Goal: Task Accomplishment & Management: Manage account settings

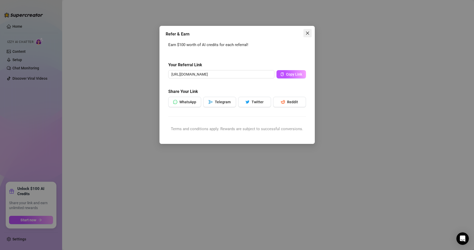
click at [308, 32] on icon "close" at bounding box center [307, 33] width 4 height 4
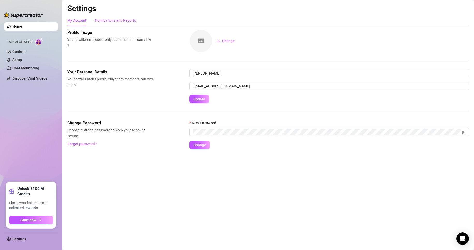
click at [127, 21] on div "Notifications and Reports" at bounding box center [115, 21] width 41 height 6
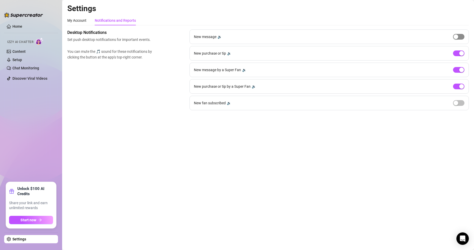
click at [458, 38] on button "button" at bounding box center [458, 37] width 11 height 6
click at [458, 38] on span "button" at bounding box center [458, 37] width 11 height 6
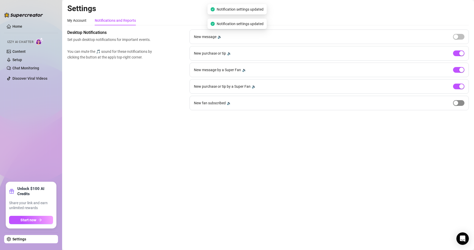
click at [459, 101] on span "button" at bounding box center [458, 103] width 11 height 6
click at [458, 101] on span "button" at bounding box center [458, 103] width 11 height 6
